Goal: Use online tool/utility: Utilize a website feature to perform a specific function

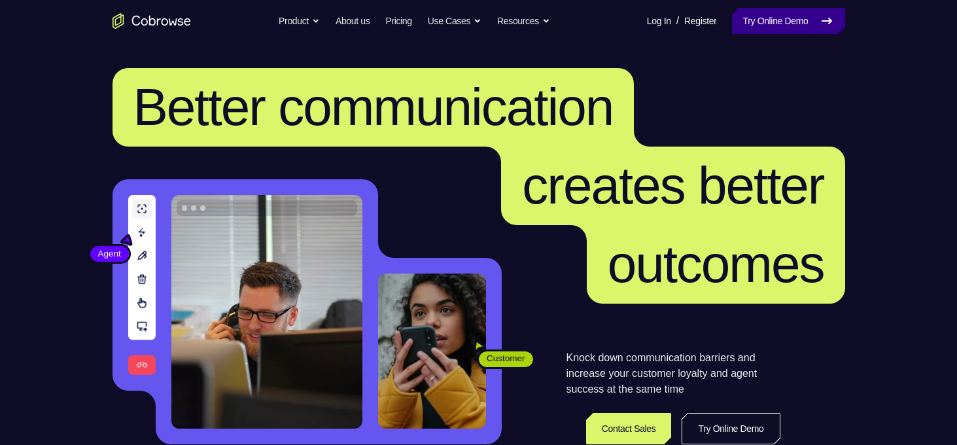
click at [776, 20] on link "Try Online Demo" at bounding box center [788, 21] width 113 height 26
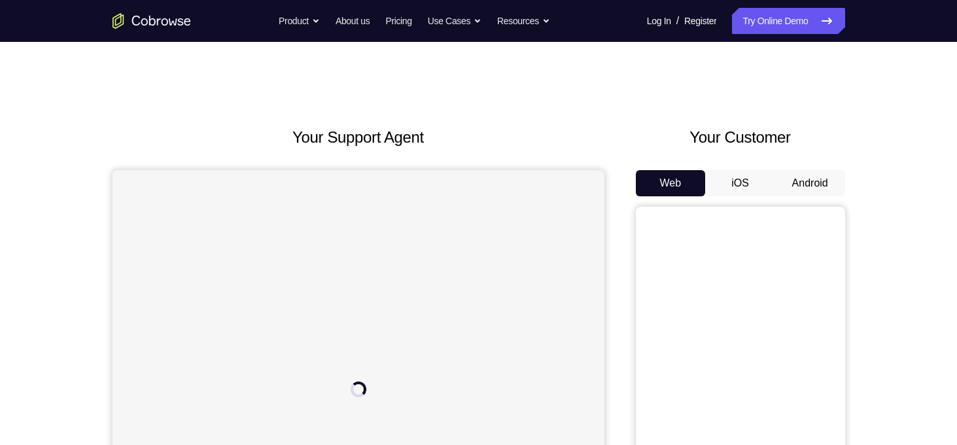
click at [815, 180] on button "Android" at bounding box center [810, 183] width 70 height 26
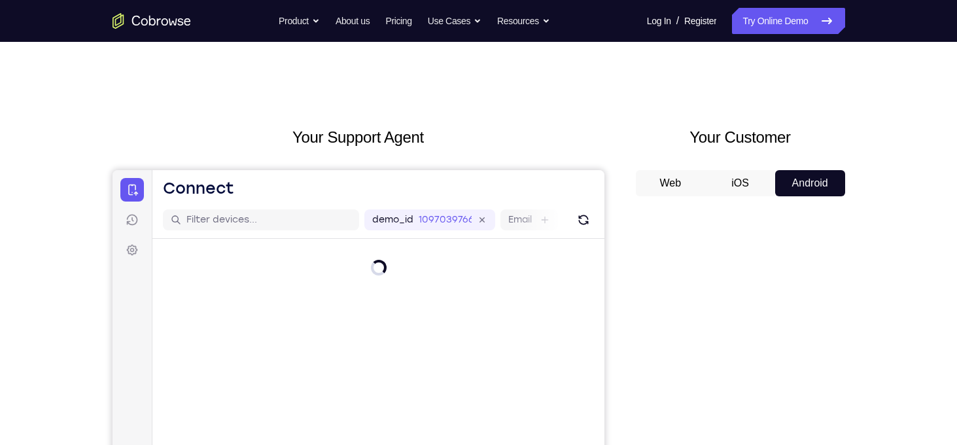
click at [815, 180] on button "Android" at bounding box center [810, 183] width 70 height 26
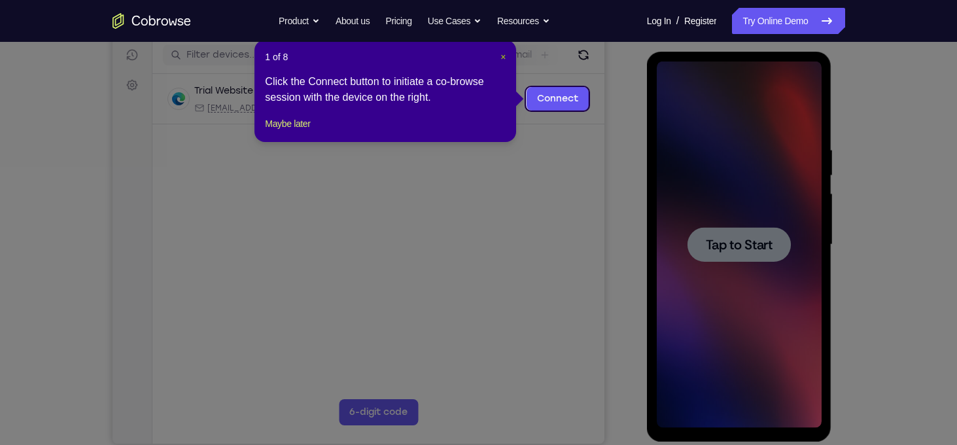
click at [503, 60] on span "×" at bounding box center [502, 57] width 5 height 10
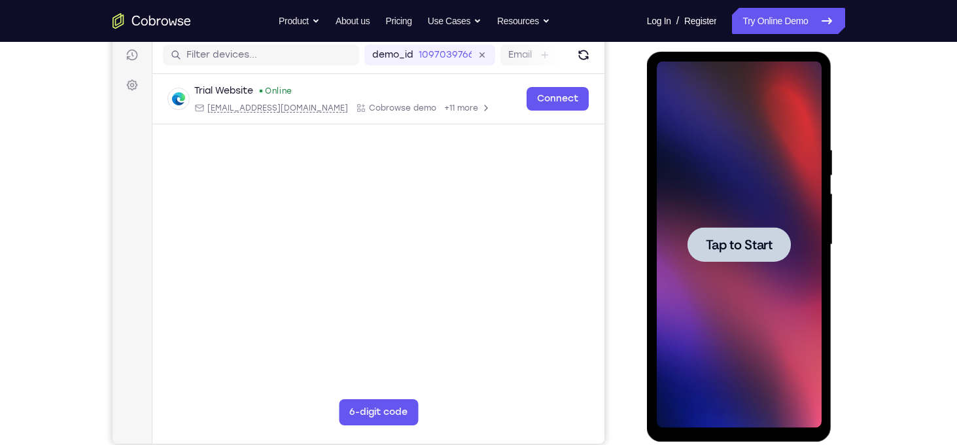
click at [502, 60] on div "Email" at bounding box center [529, 54] width 58 height 21
click at [754, 213] on div at bounding box center [739, 244] width 165 height 366
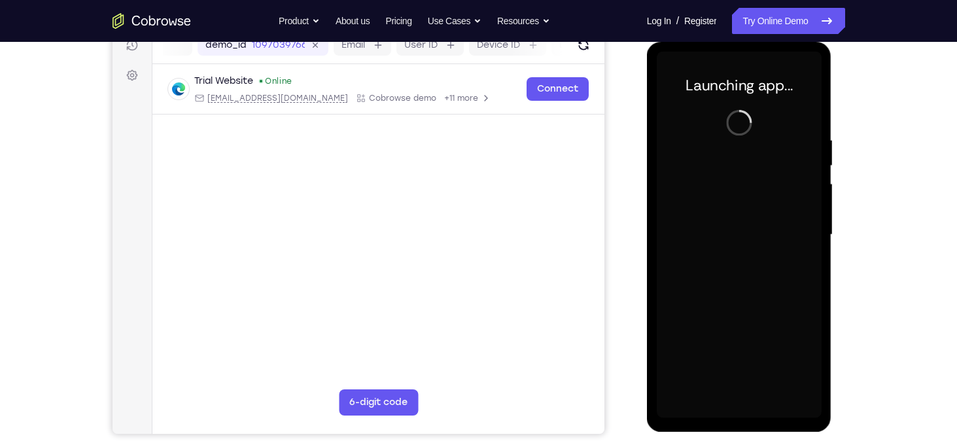
scroll to position [175, 0]
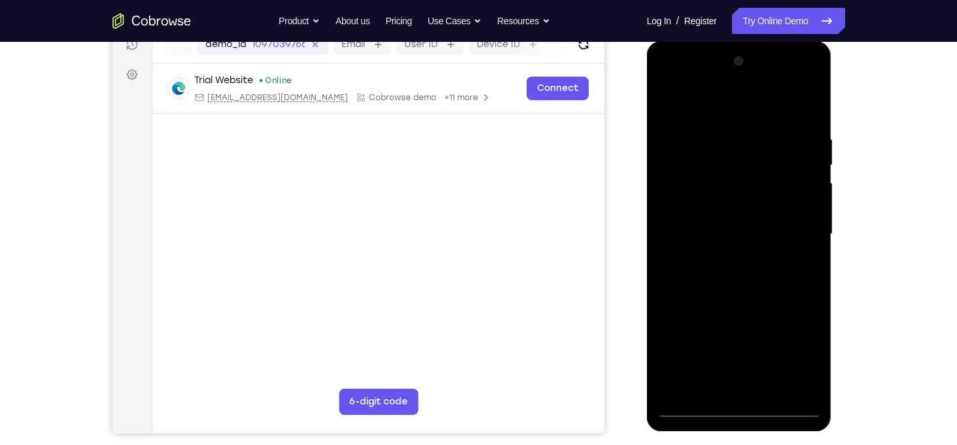
click at [741, 410] on div at bounding box center [739, 234] width 165 height 366
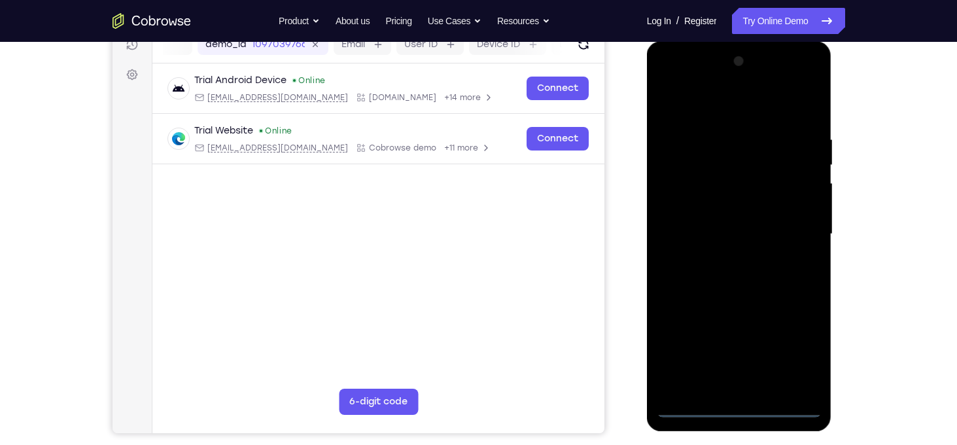
click at [797, 354] on div at bounding box center [739, 234] width 165 height 366
click at [704, 107] on div at bounding box center [739, 234] width 165 height 366
click at [790, 243] on div at bounding box center [739, 234] width 165 height 366
click at [753, 258] on div at bounding box center [739, 234] width 165 height 366
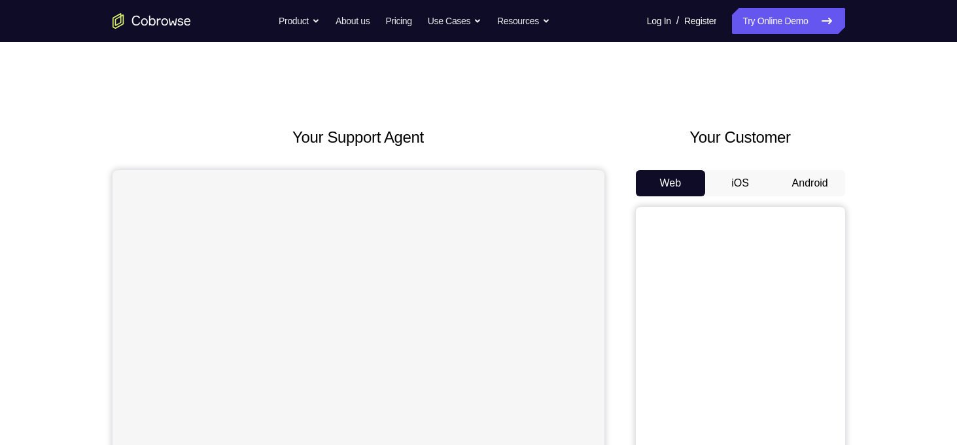
click at [808, 175] on button "Android" at bounding box center [810, 183] width 70 height 26
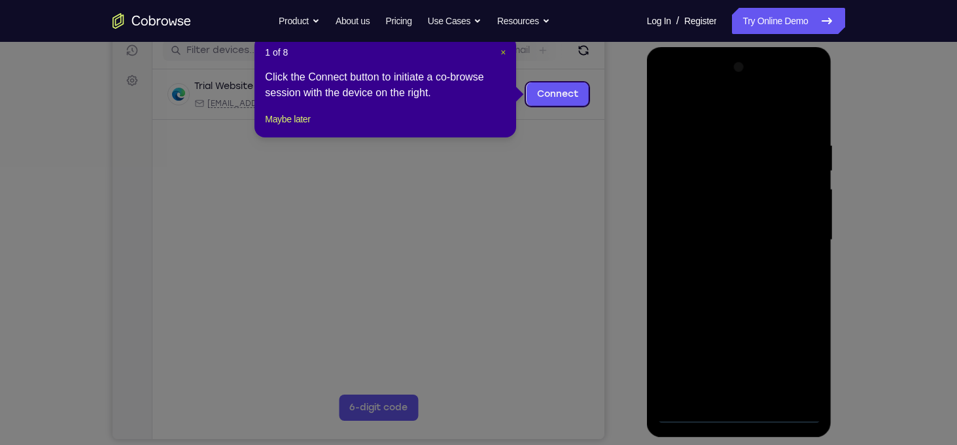
click at [504, 53] on span "×" at bounding box center [502, 52] width 5 height 10
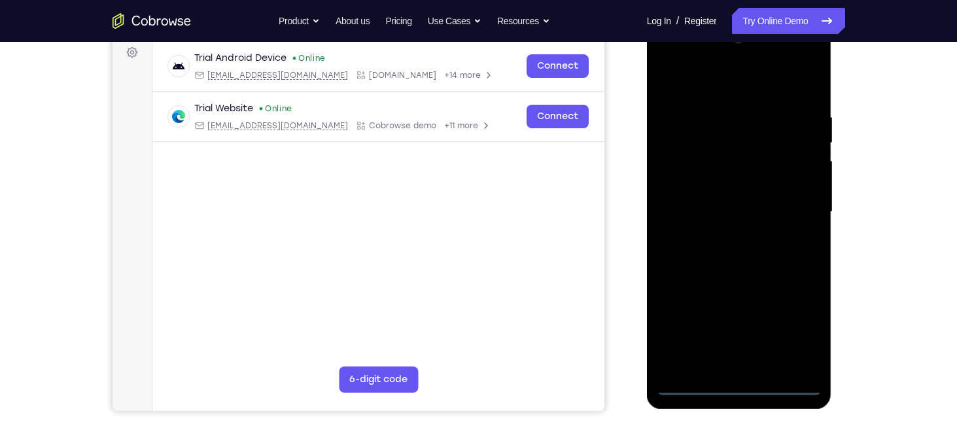
scroll to position [199, 0]
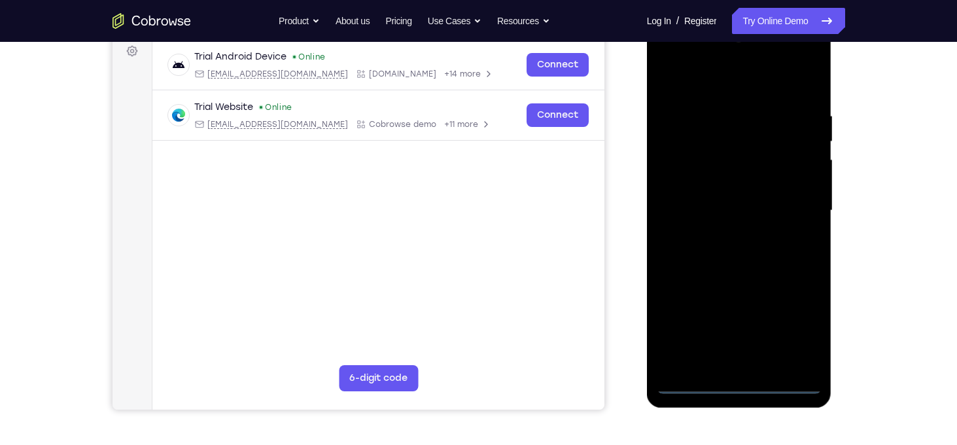
click at [746, 381] on div at bounding box center [739, 210] width 165 height 366
click at [742, 379] on div at bounding box center [739, 210] width 165 height 366
click at [798, 329] on div at bounding box center [739, 210] width 165 height 366
click at [712, 94] on div at bounding box center [739, 210] width 165 height 366
drag, startPoint x: 796, startPoint y: 194, endPoint x: 791, endPoint y: 188, distance: 7.9
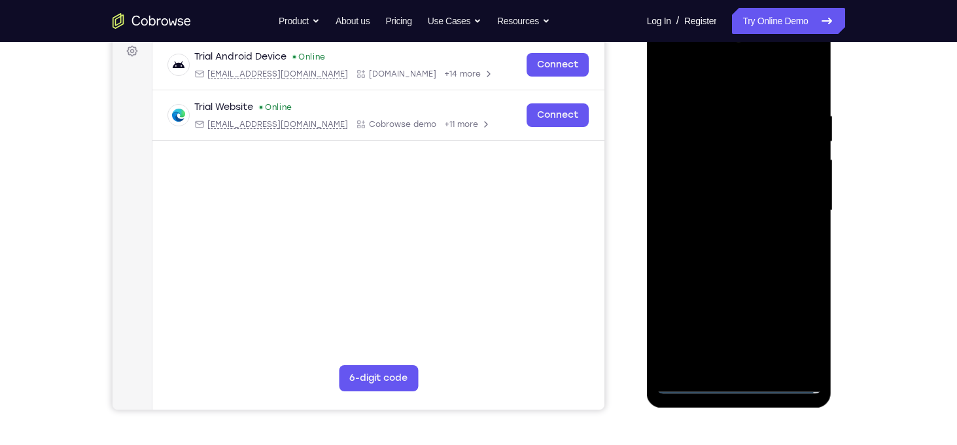
click at [791, 188] on div at bounding box center [739, 210] width 165 height 366
click at [753, 135] on div at bounding box center [739, 210] width 165 height 366
click at [801, 205] on div at bounding box center [739, 210] width 165 height 366
click at [718, 230] on div at bounding box center [739, 210] width 165 height 366
click at [739, 190] on div at bounding box center [739, 210] width 165 height 366
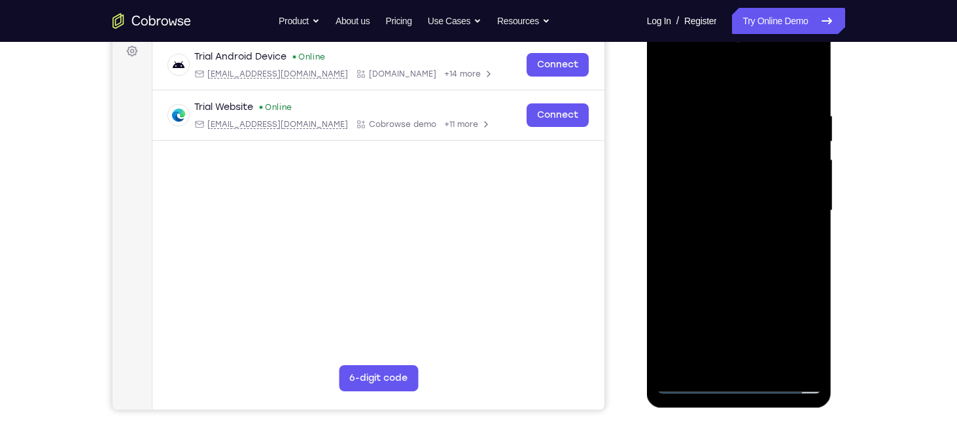
click at [735, 190] on div at bounding box center [739, 210] width 165 height 366
click at [744, 213] on div at bounding box center [739, 210] width 165 height 366
click at [741, 254] on div at bounding box center [739, 210] width 165 height 366
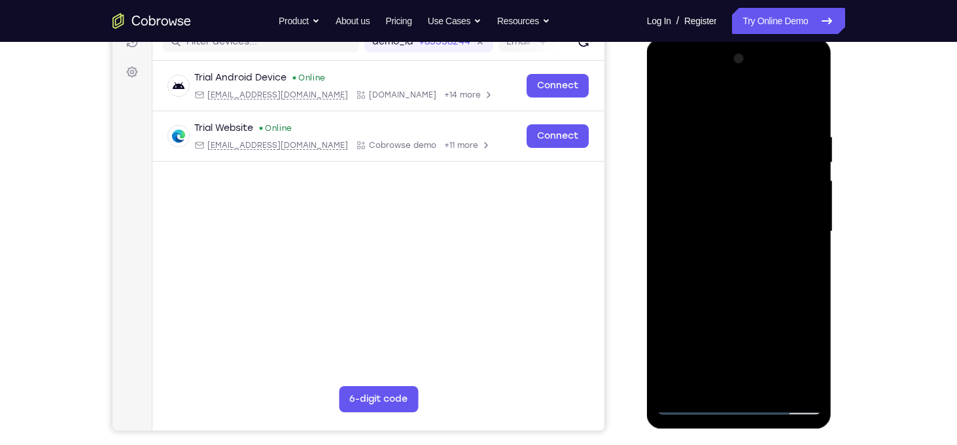
scroll to position [181, 0]
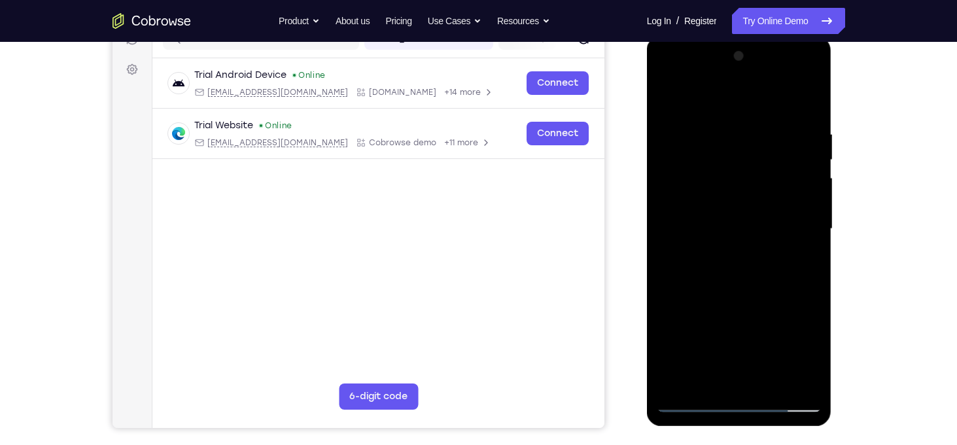
click at [757, 295] on div at bounding box center [739, 229] width 165 height 366
click at [797, 96] on div at bounding box center [739, 229] width 165 height 366
click at [814, 288] on div at bounding box center [739, 229] width 165 height 366
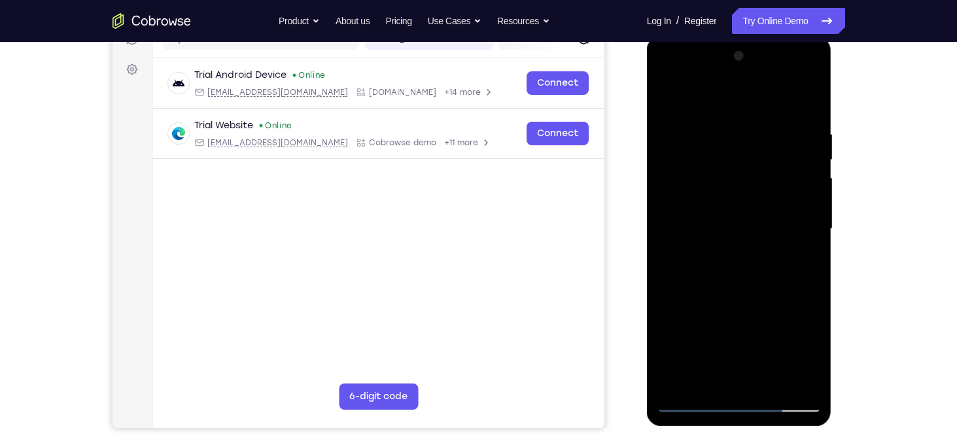
click at [814, 288] on div at bounding box center [739, 229] width 165 height 366
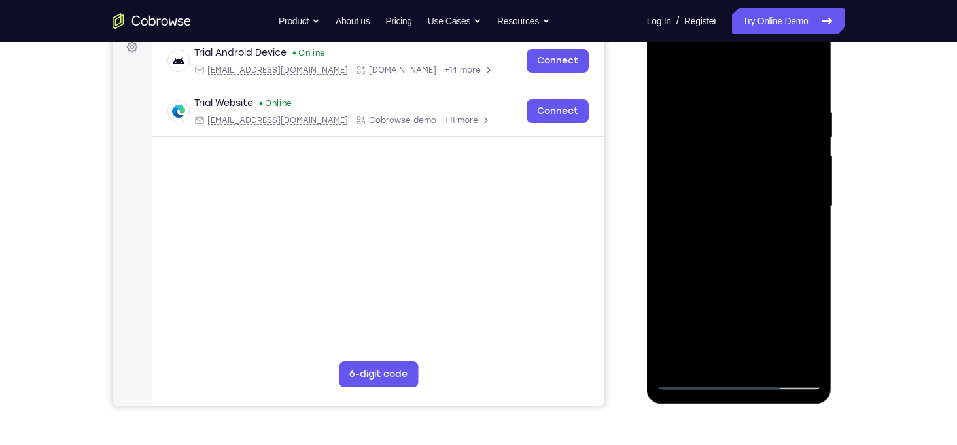
click at [809, 71] on div at bounding box center [739, 207] width 165 height 366
click at [708, 147] on div at bounding box center [739, 207] width 165 height 366
drag, startPoint x: 708, startPoint y: 147, endPoint x: 689, endPoint y: 117, distance: 35.9
click at [689, 117] on div at bounding box center [739, 207] width 165 height 366
click at [667, 75] on div at bounding box center [739, 207] width 165 height 366
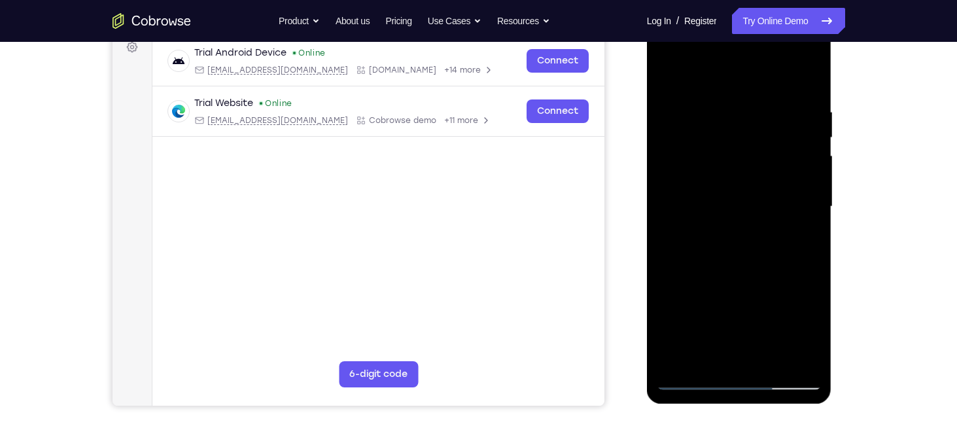
click at [710, 94] on div at bounding box center [739, 207] width 165 height 366
click at [761, 93] on div at bounding box center [739, 207] width 165 height 366
click at [713, 139] on div at bounding box center [739, 207] width 165 height 366
click at [678, 96] on div at bounding box center [739, 207] width 165 height 366
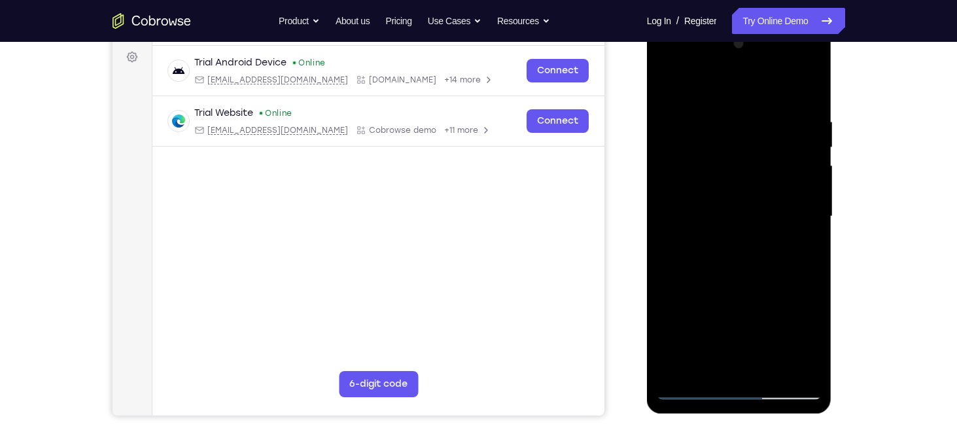
scroll to position [196, 0]
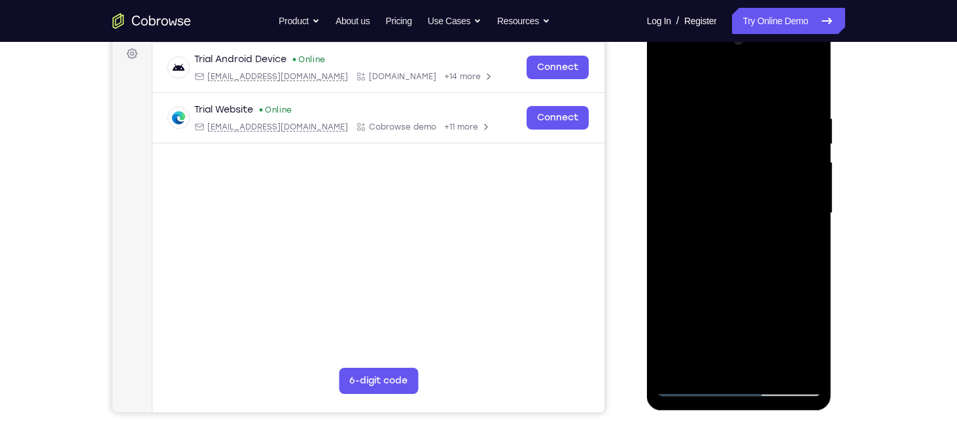
click at [778, 168] on div at bounding box center [739, 213] width 165 height 366
click at [667, 78] on div at bounding box center [739, 213] width 165 height 366
click at [679, 368] on div at bounding box center [739, 213] width 165 height 366
click at [795, 367] on div at bounding box center [739, 213] width 165 height 366
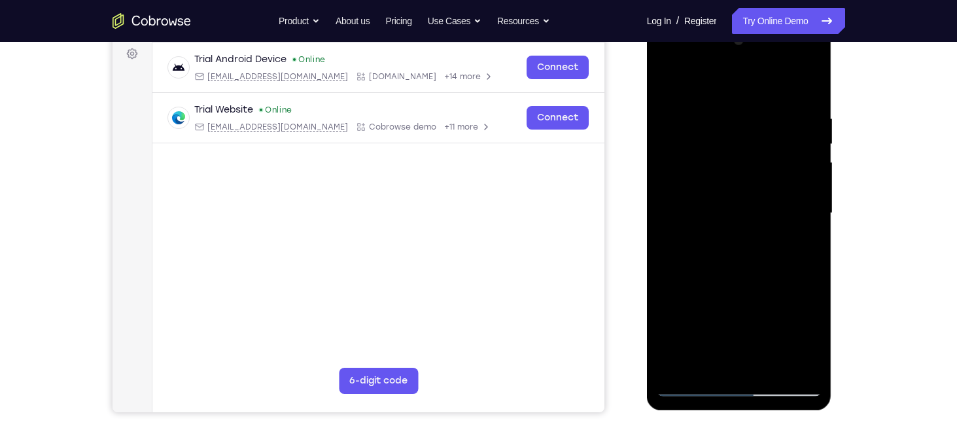
click at [696, 313] on div at bounding box center [739, 213] width 165 height 366
drag, startPoint x: 696, startPoint y: 313, endPoint x: 688, endPoint y: 275, distance: 38.7
click at [688, 275] on div at bounding box center [739, 213] width 165 height 366
click at [686, 310] on div at bounding box center [739, 213] width 165 height 366
drag, startPoint x: 756, startPoint y: 277, endPoint x: 753, endPoint y: 16, distance: 260.4
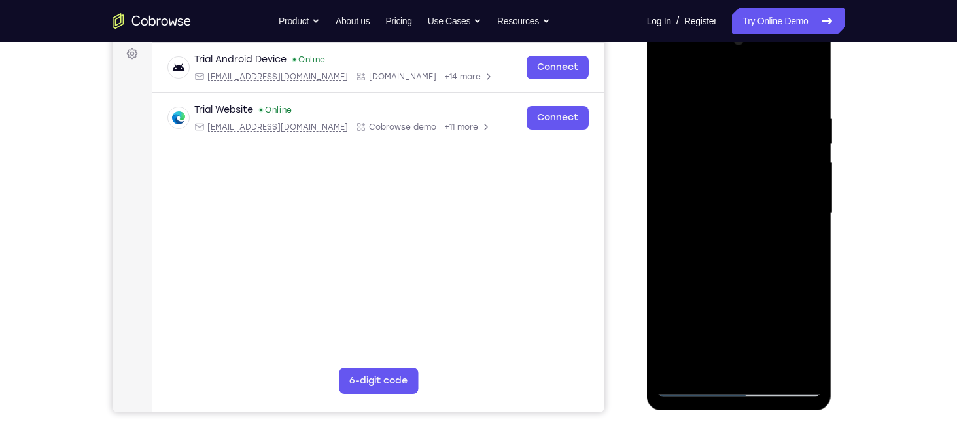
click at [753, 20] on html "Online web based iOS Simulators and Android Emulators. Run iPhone, iPad, Mobile…" at bounding box center [740, 216] width 186 height 392
drag, startPoint x: 767, startPoint y: 169, endPoint x: 782, endPoint y: 35, distance: 134.2
click at [782, 35] on div at bounding box center [739, 213] width 165 height 366
click at [774, 370] on div at bounding box center [739, 213] width 165 height 366
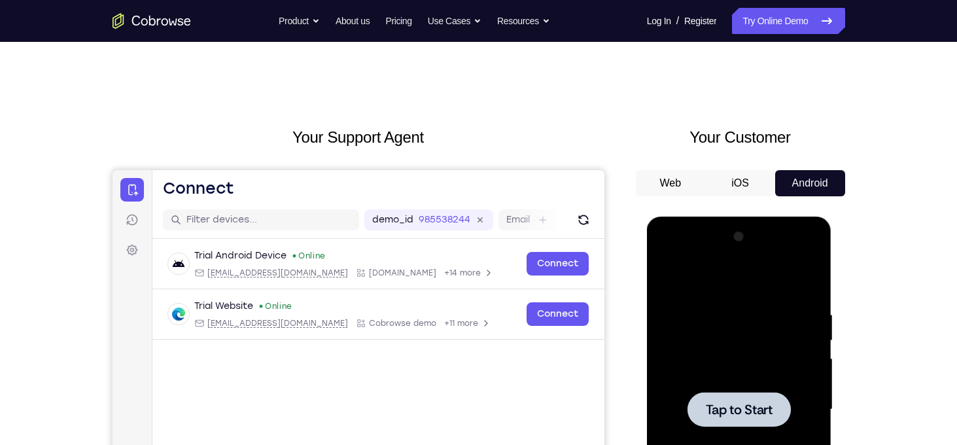
scroll to position [10, 0]
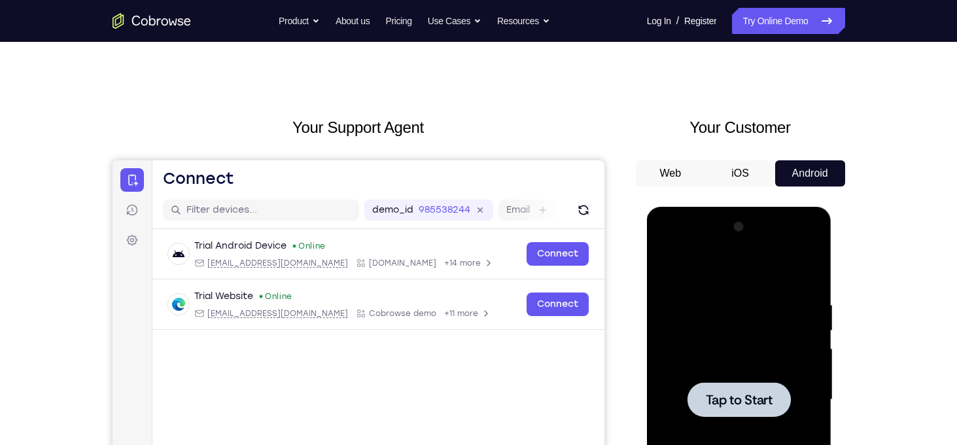
click at [726, 226] on div at bounding box center [739, 400] width 165 height 366
